Goal: Task Accomplishment & Management: Complete application form

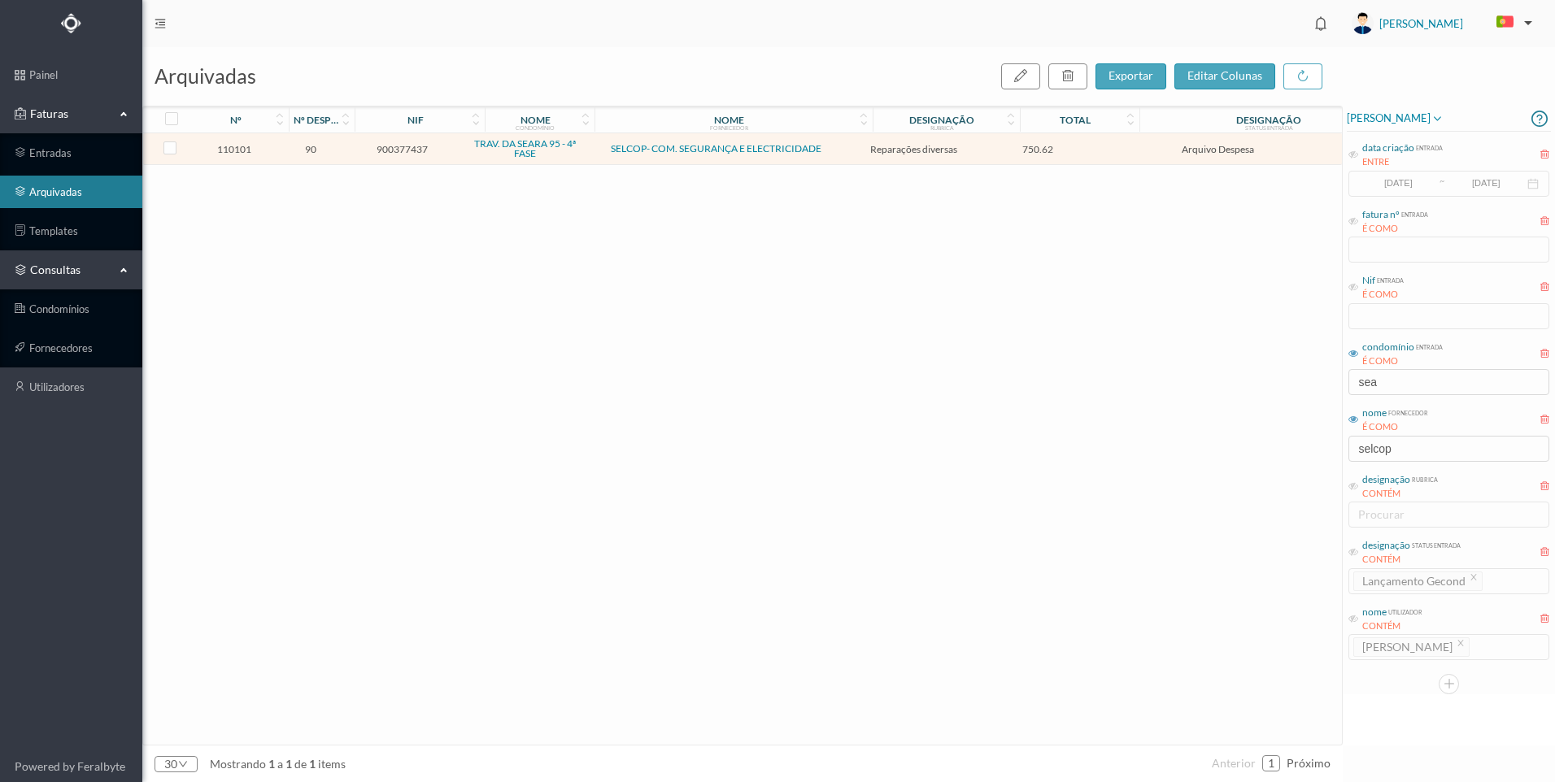
drag, startPoint x: 852, startPoint y: 284, endPoint x: 841, endPoint y: 316, distance: 34.2
click at [843, 314] on div "110101 90 900377437 TRAV. DA SEARA 95 - 4ª FASE SELCOP- COM. SEGURANÇA E ELECTR…" at bounding box center [742, 439] width 1199 height 612
click at [1031, 141] on td "750.62" at bounding box center [1038, 149] width 111 height 32
click at [1002, 152] on span "750.62" at bounding box center [1038, 149] width 103 height 12
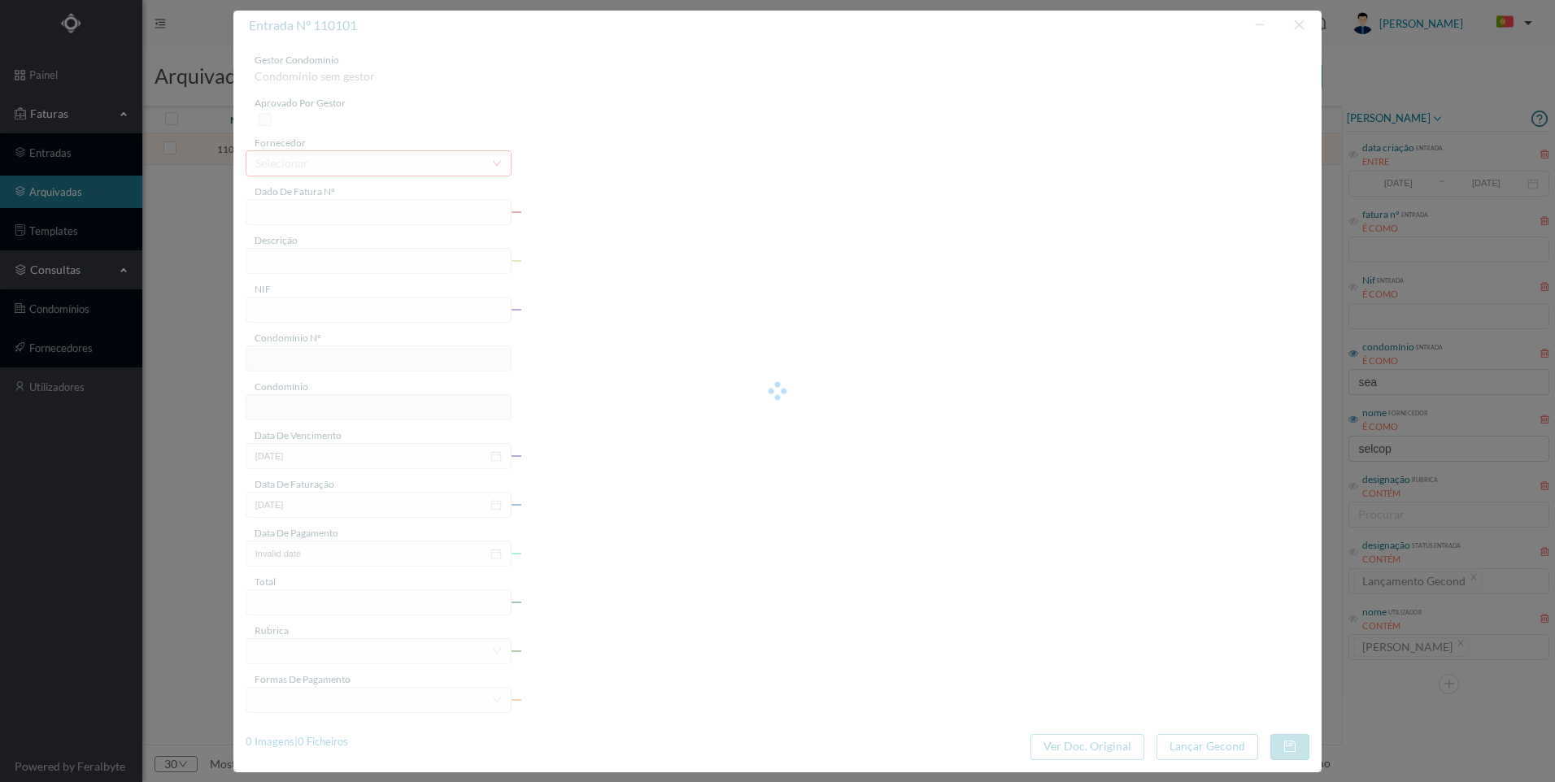
type input "FCT ER25/410"
type input "Reparação condutas ventilação"
type input "900377437"
type input "[DATE]"
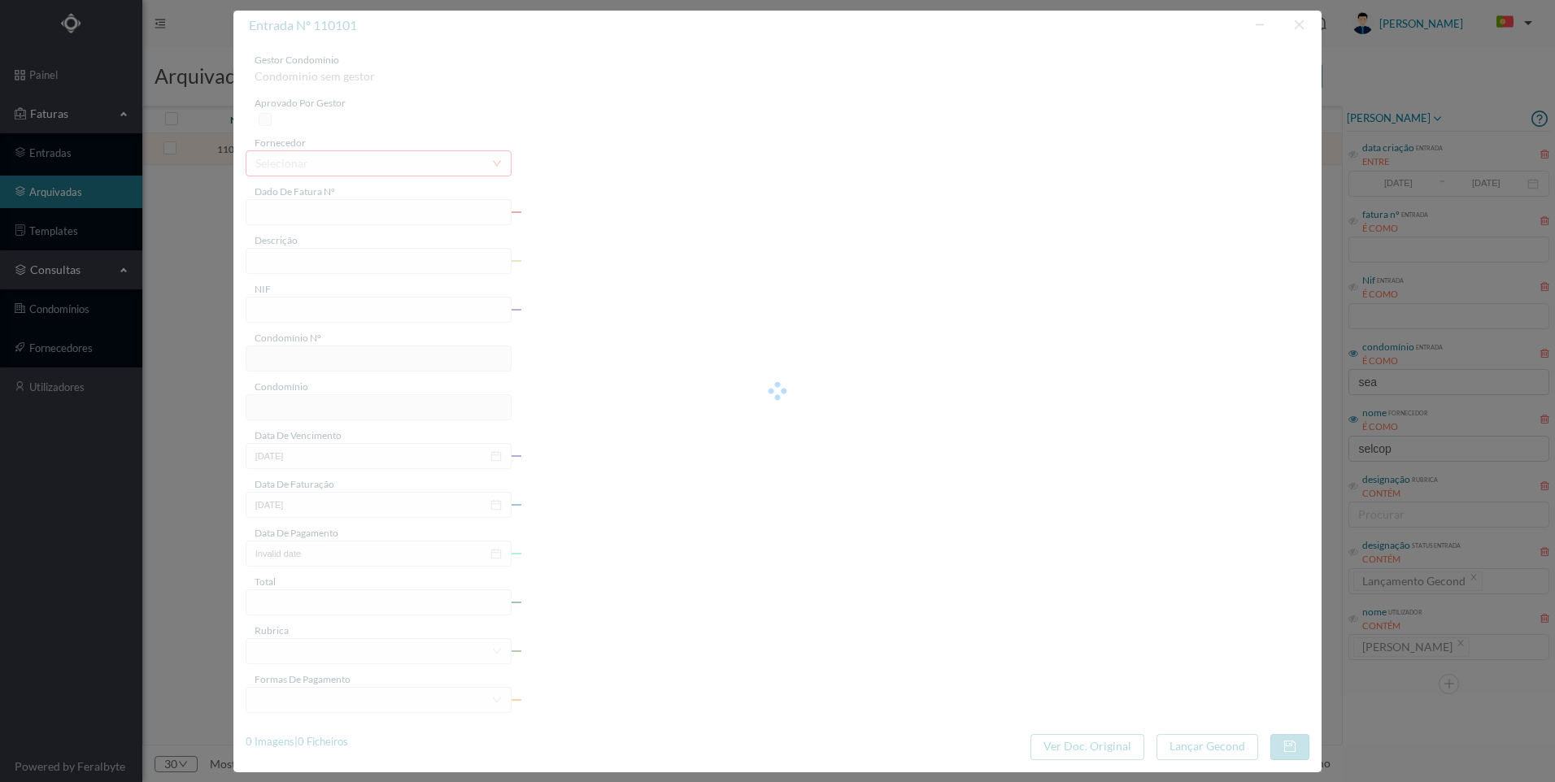
type input "[DATE]"
type input "750.62"
type input "767"
type input "TRAV. DA SEARA 95 - 4ª FASE"
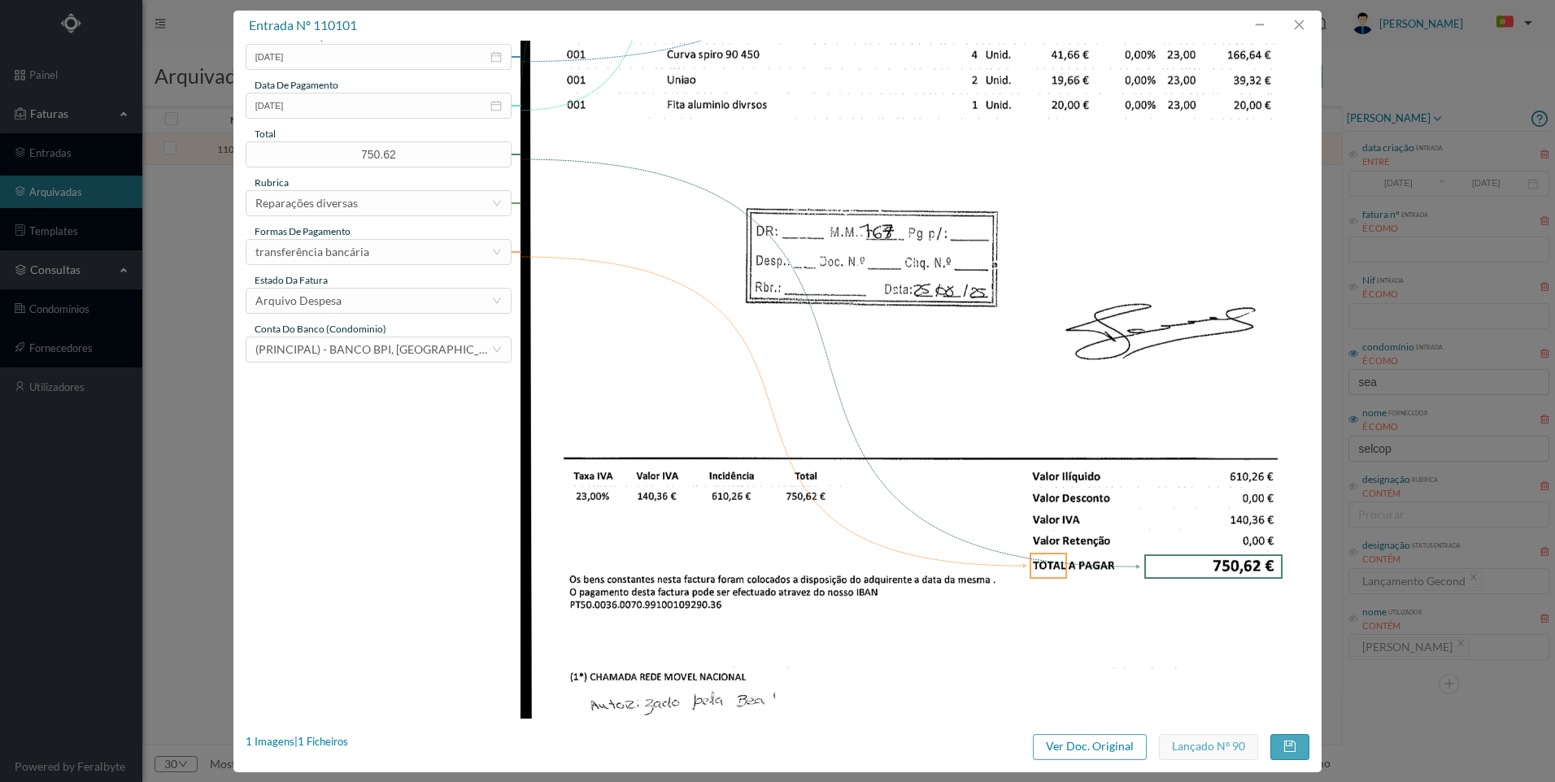
scroll to position [452, 0]
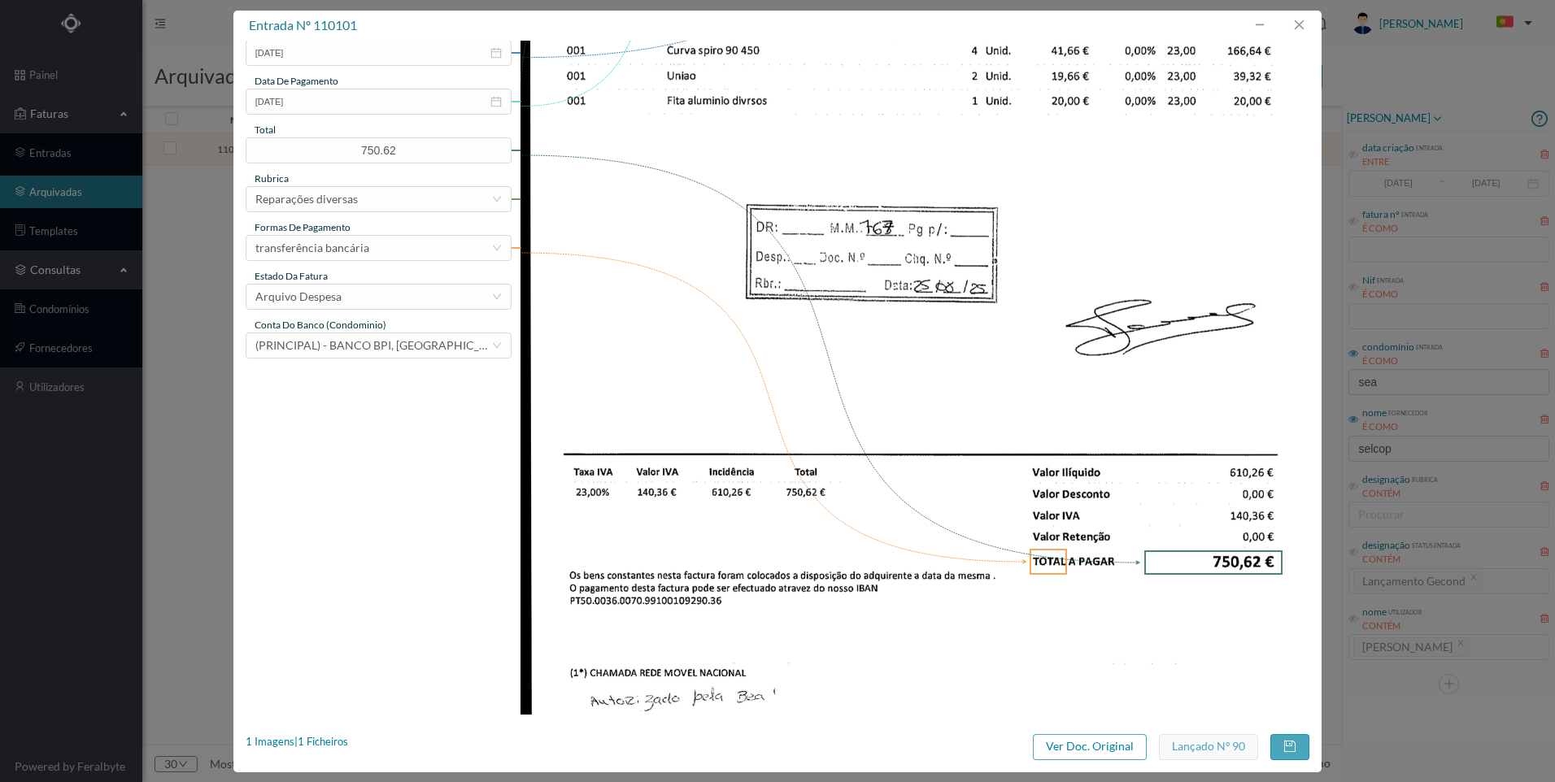
click at [858, 536] on img at bounding box center [915, 158] width 789 height 1115
click at [1295, 14] on button "button" at bounding box center [1298, 25] width 39 height 26
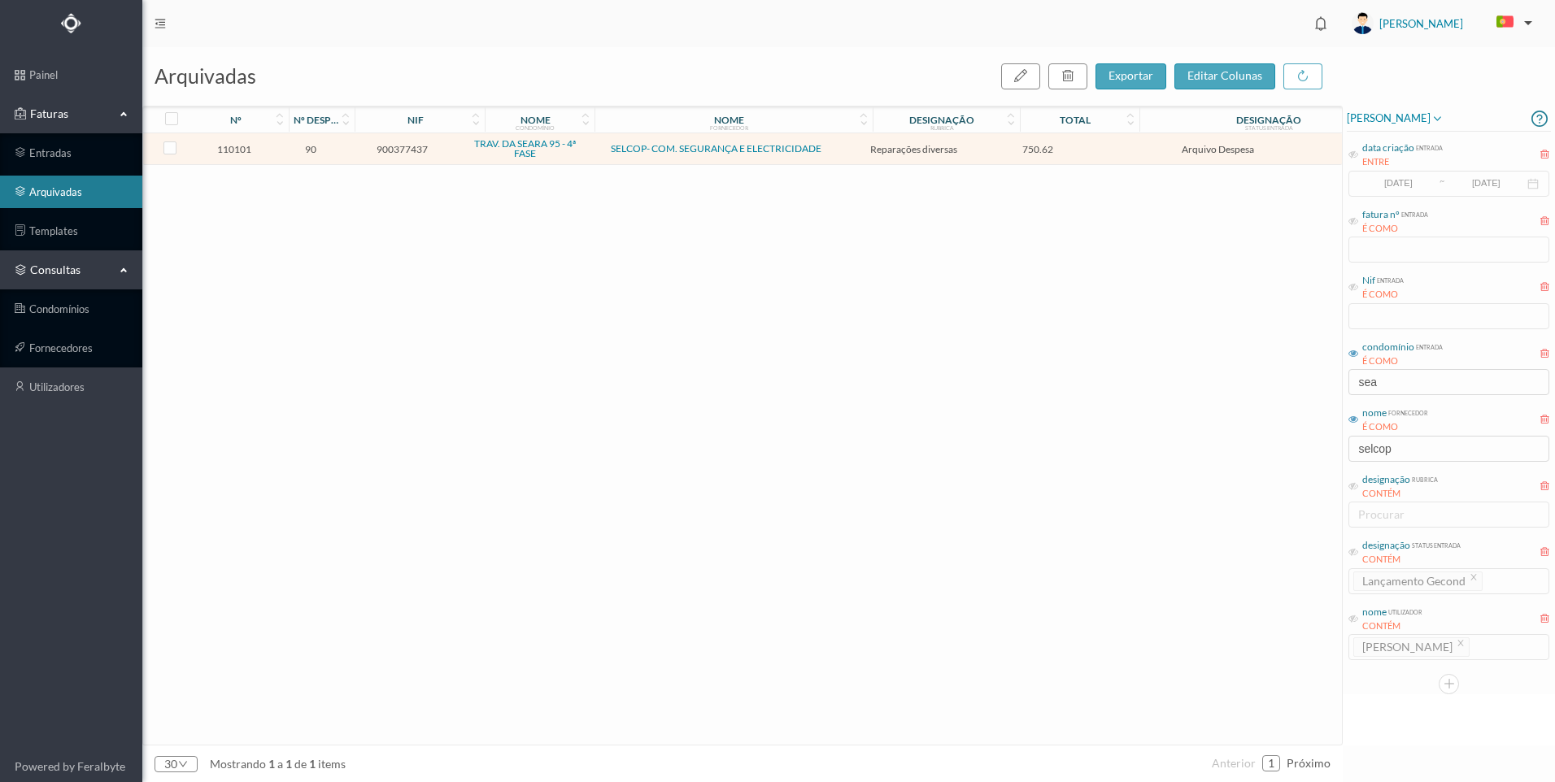
click at [973, 194] on div "110101 90 900377437 TRAV. DA SEARA 95 - 4ª FASE SELCOP- COM. SEGURANÇA E ELECTR…" at bounding box center [742, 439] width 1199 height 612
drag, startPoint x: 926, startPoint y: 148, endPoint x: 978, endPoint y: 148, distance: 52.1
click at [978, 148] on span "Reparações diversas" at bounding box center [913, 149] width 129 height 12
drag, startPoint x: 978, startPoint y: 148, endPoint x: 979, endPoint y: 202, distance: 53.7
click at [979, 202] on div "110101 90 900377437 TRAV. DA SEARA 95 - 4ª FASE SELCOP- COM. SEGURANÇA E ELECTR…" at bounding box center [742, 439] width 1199 height 612
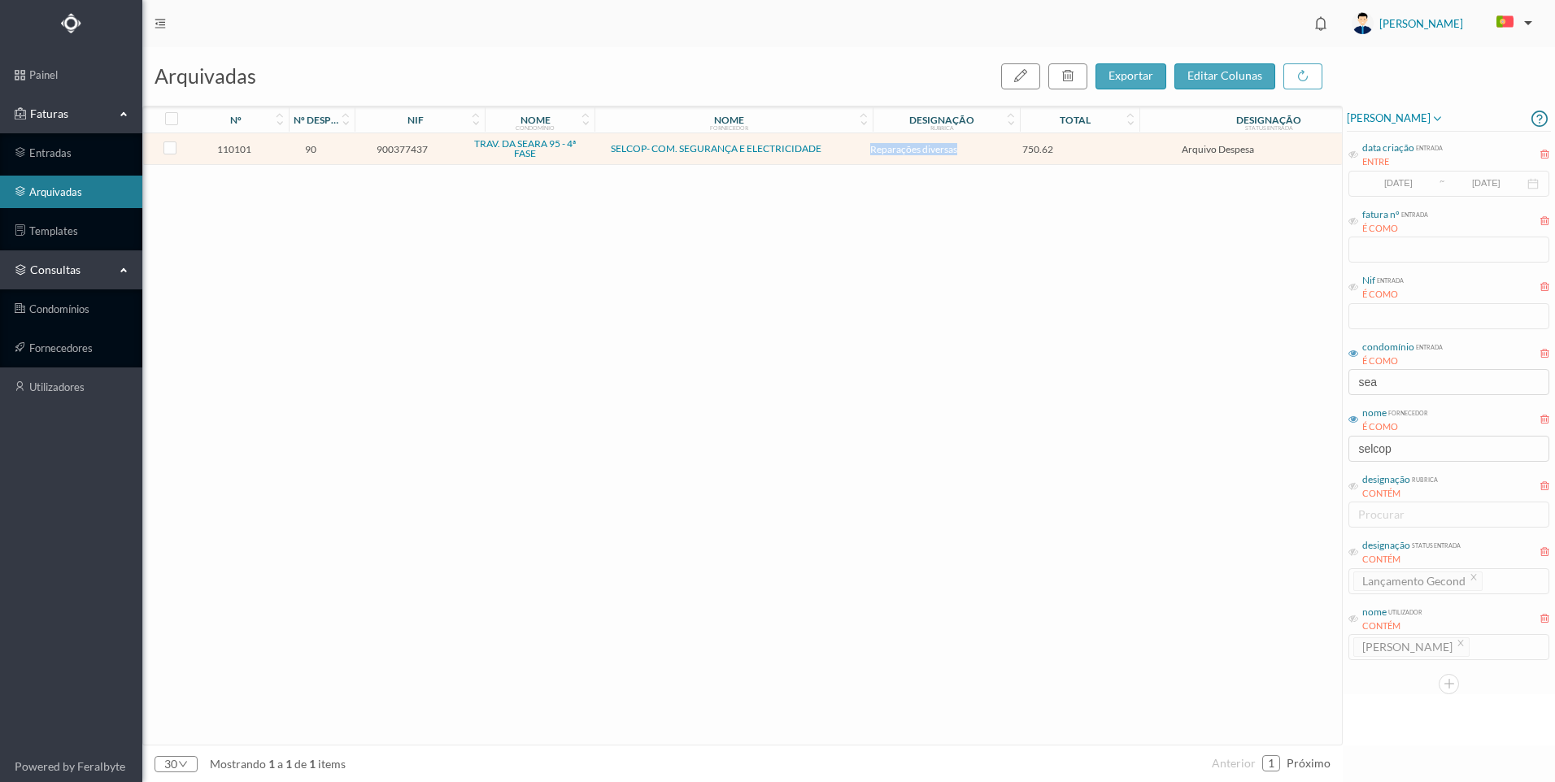
drag, startPoint x: 979, startPoint y: 149, endPoint x: 862, endPoint y: 148, distance: 117.1
click at [862, 148] on td "Reparações diversas" at bounding box center [913, 149] width 137 height 32
drag, startPoint x: 862, startPoint y: 148, endPoint x: 877, endPoint y: 205, distance: 58.8
click at [877, 205] on div "110101 90 900377437 TRAV. DA SEARA 95 - 4ª FASE SELCOP- COM. SEGURANÇA E ELECTR…" at bounding box center [742, 439] width 1199 height 612
